Goal: Information Seeking & Learning: Learn about a topic

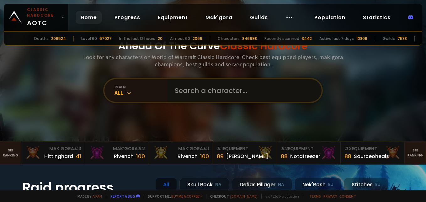
click at [207, 95] on input "text" at bounding box center [242, 90] width 143 height 23
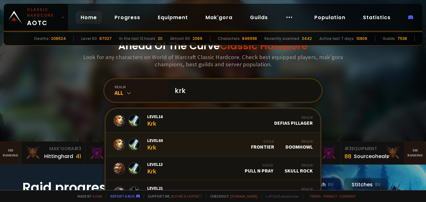
type input "krk"
click at [242, 143] on link "Level 60 Krk Guild Frontier Realm Doomhowl" at bounding box center [213, 144] width 215 height 24
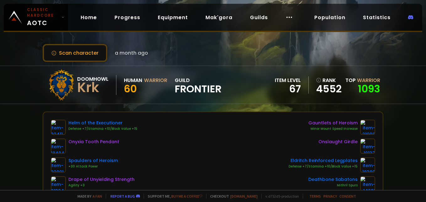
click at [197, 87] on span "Frontier" at bounding box center [198, 88] width 47 height 9
click at [92, 52] on button "Scan character" at bounding box center [75, 53] width 65 height 18
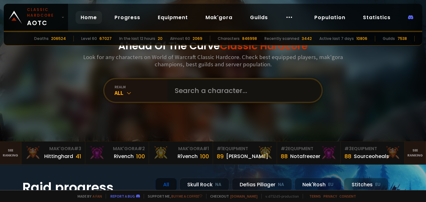
click at [206, 91] on input "text" at bounding box center [242, 90] width 143 height 23
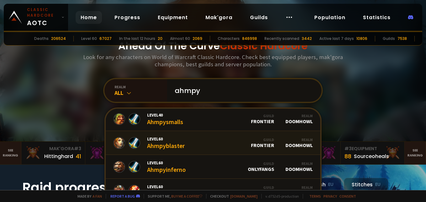
scroll to position [145, 0]
type input "ahmpy"
click at [261, 138] on div "Guild" at bounding box center [262, 139] width 23 height 5
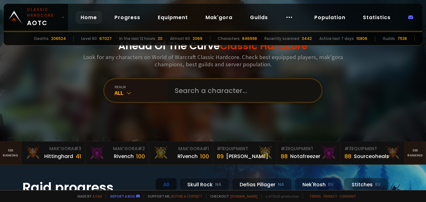
click at [225, 93] on input "text" at bounding box center [242, 90] width 143 height 23
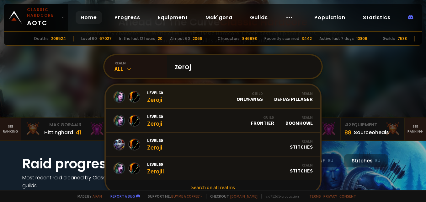
scroll to position [63, 0]
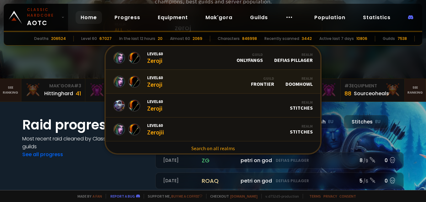
type input "zeroj"
click at [172, 78] on link "Level 60 Zeroji Guild Frontier Realm Doomhowl" at bounding box center [213, 82] width 215 height 24
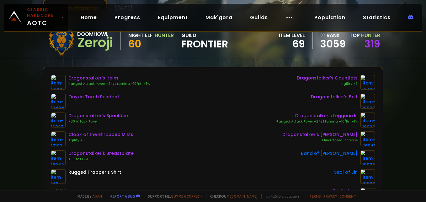
scroll to position [31, 0]
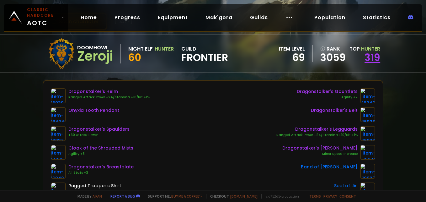
click at [371, 58] on link "319" at bounding box center [372, 57] width 16 height 14
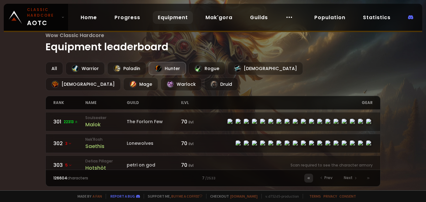
click at [309, 177] on icon at bounding box center [308, 178] width 1 height 2
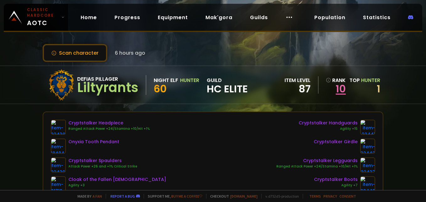
click at [333, 89] on link "10" at bounding box center [336, 88] width 20 height 9
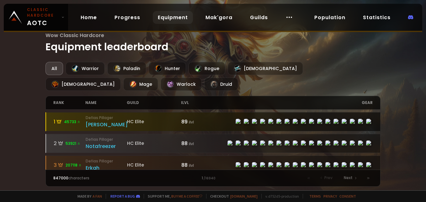
click at [93, 118] on small "Defias Pillager" at bounding box center [106, 118] width 41 height 6
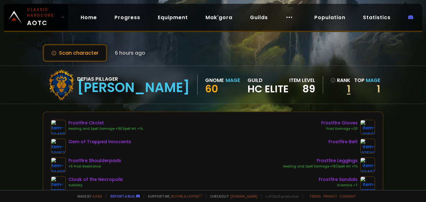
click at [343, 90] on link "1" at bounding box center [341, 88] width 20 height 9
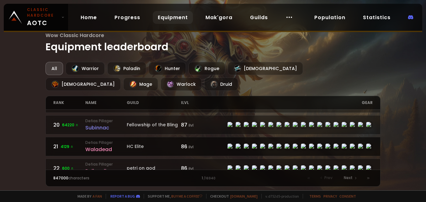
scroll to position [408, 0]
click at [103, 146] on div "Waladead" at bounding box center [105, 150] width 41 height 8
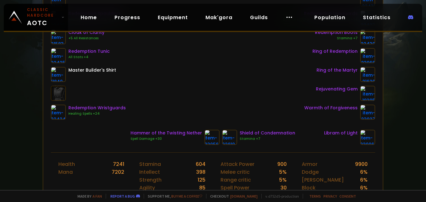
scroll to position [157, 0]
